Goal: Information Seeking & Learning: Learn about a topic

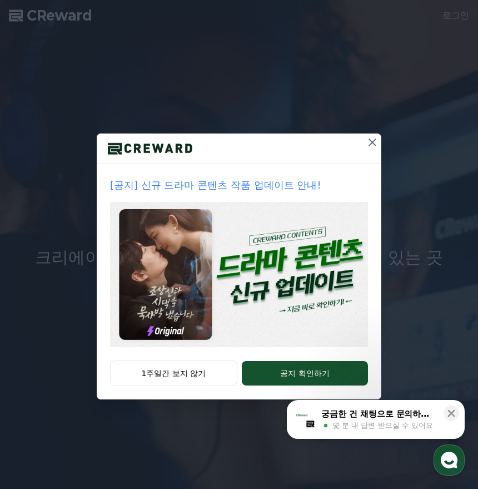
drag, startPoint x: 372, startPoint y: 146, endPoint x: 355, endPoint y: 182, distance: 39.3
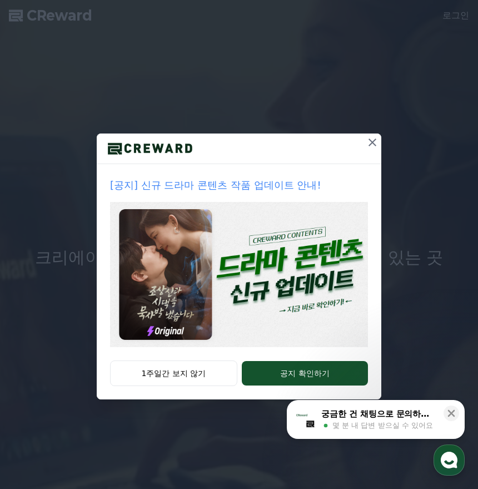
click at [356, 182] on div "[공지] 신규 드라마 콘텐츠 작품 업데이트 안내! 1주일간 보지 않기 공지 확인하기" at bounding box center [239, 267] width 285 height 266
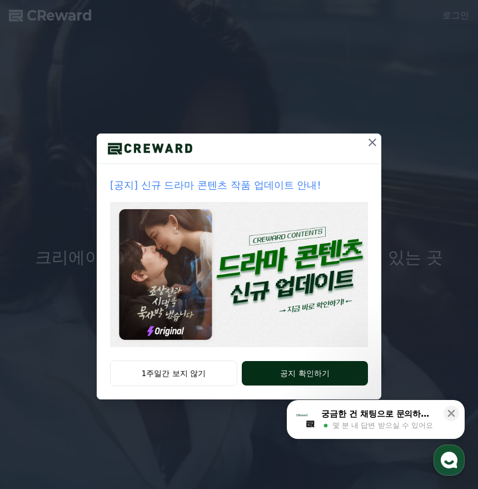
click at [339, 372] on button "공지 확인하기" at bounding box center [305, 373] width 126 height 24
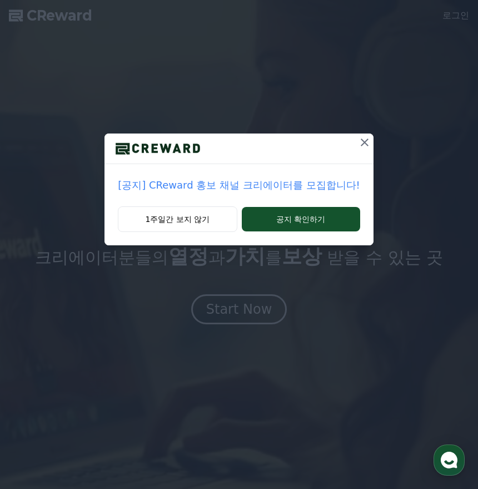
click at [319, 187] on p "[공지] CReward 홍보 채널 크리에이터를 모집합니다!" at bounding box center [239, 185] width 242 height 16
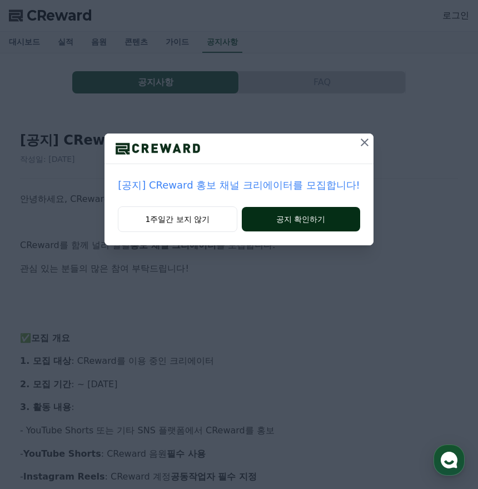
click at [324, 218] on button "공지 확인하기" at bounding box center [301, 219] width 118 height 24
